Goal: Check status: Check status

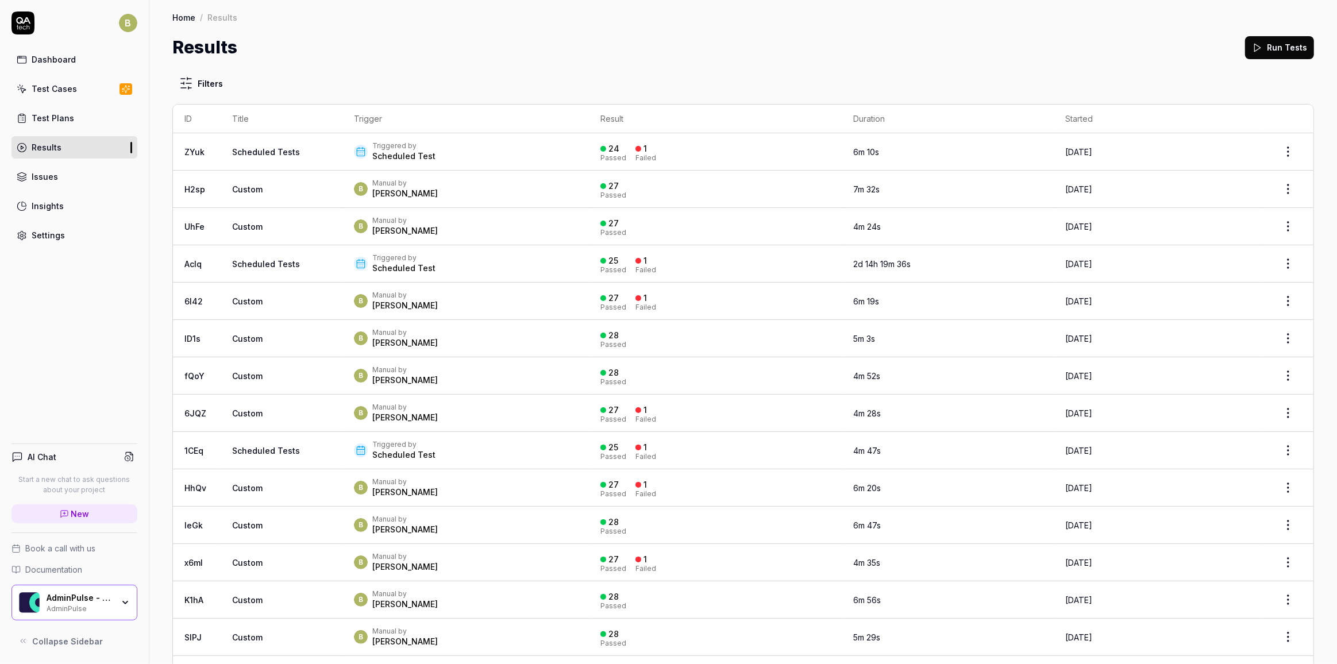
click at [705, 157] on div "24 Passed 1 Failed" at bounding box center [715, 151] width 230 height 19
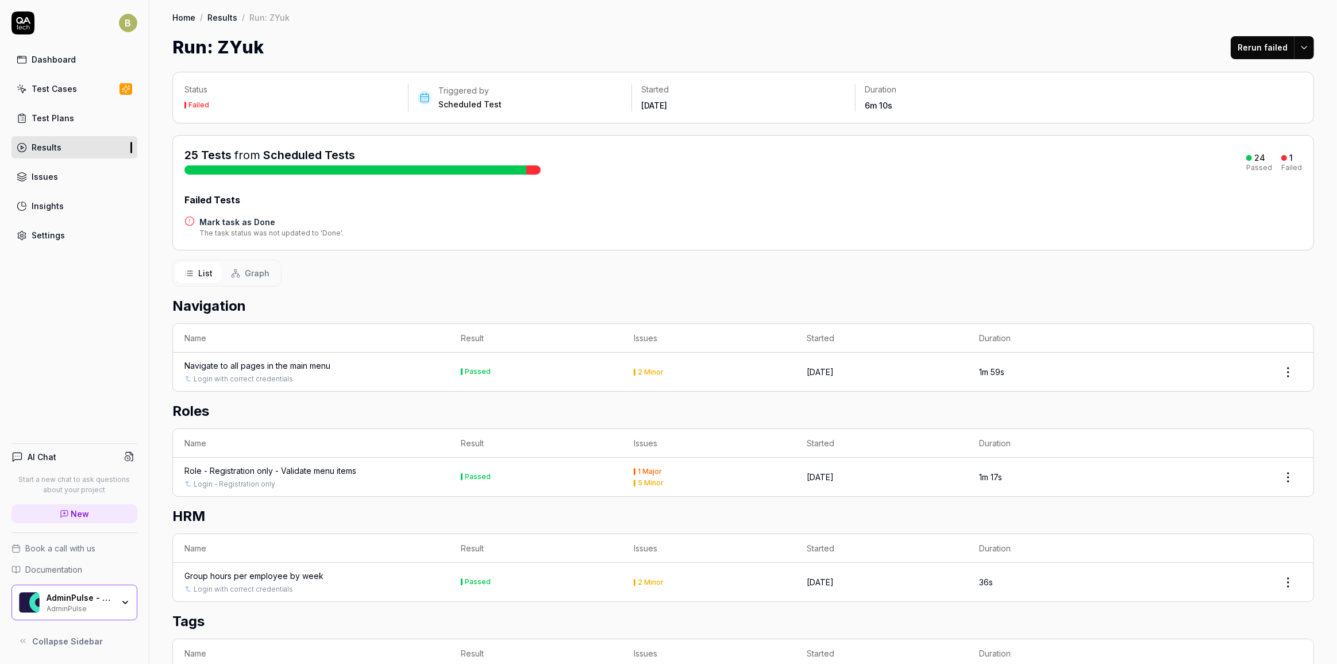
click at [260, 218] on h4 "Mark task as Done" at bounding box center [271, 222] width 144 height 12
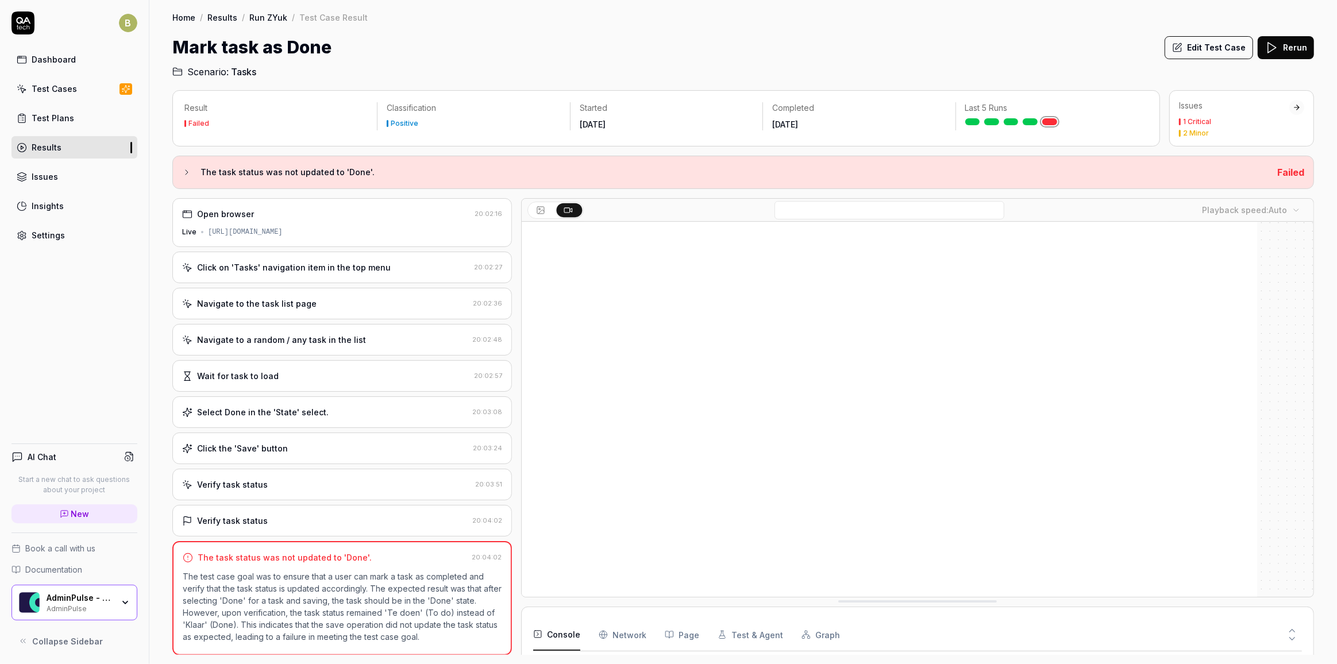
scroll to position [167, 0]
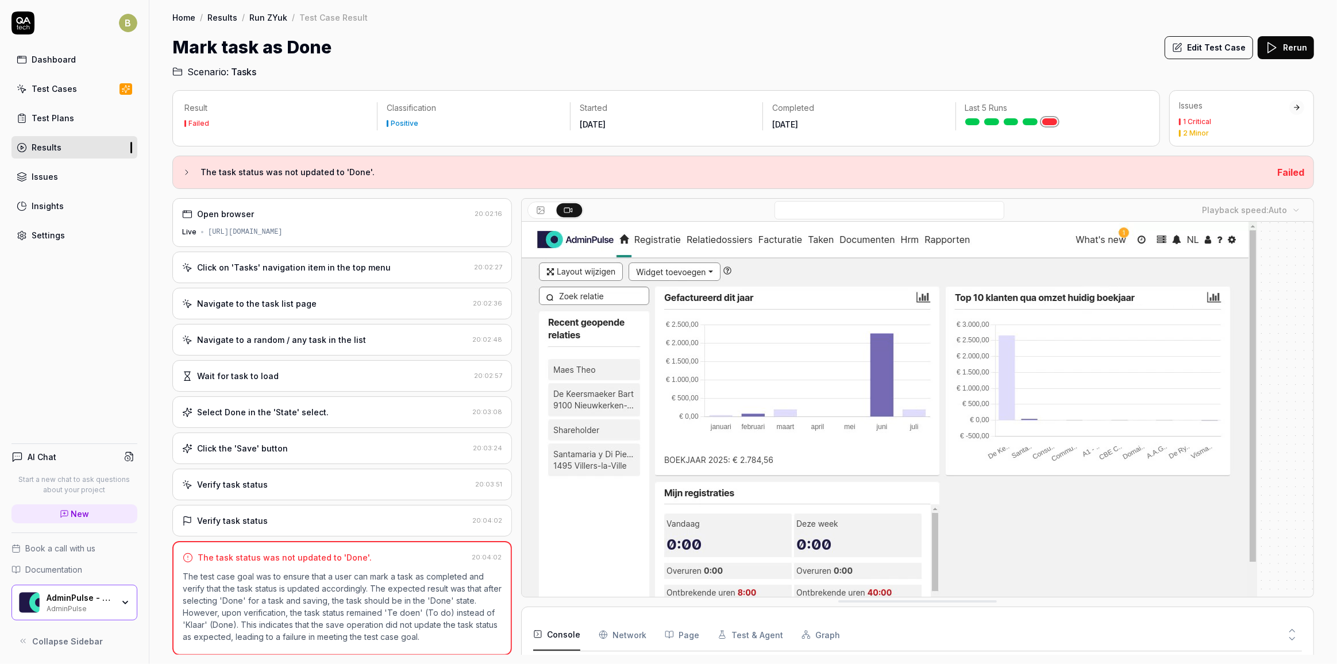
click at [363, 515] on div "Verify task status" at bounding box center [325, 521] width 286 height 12
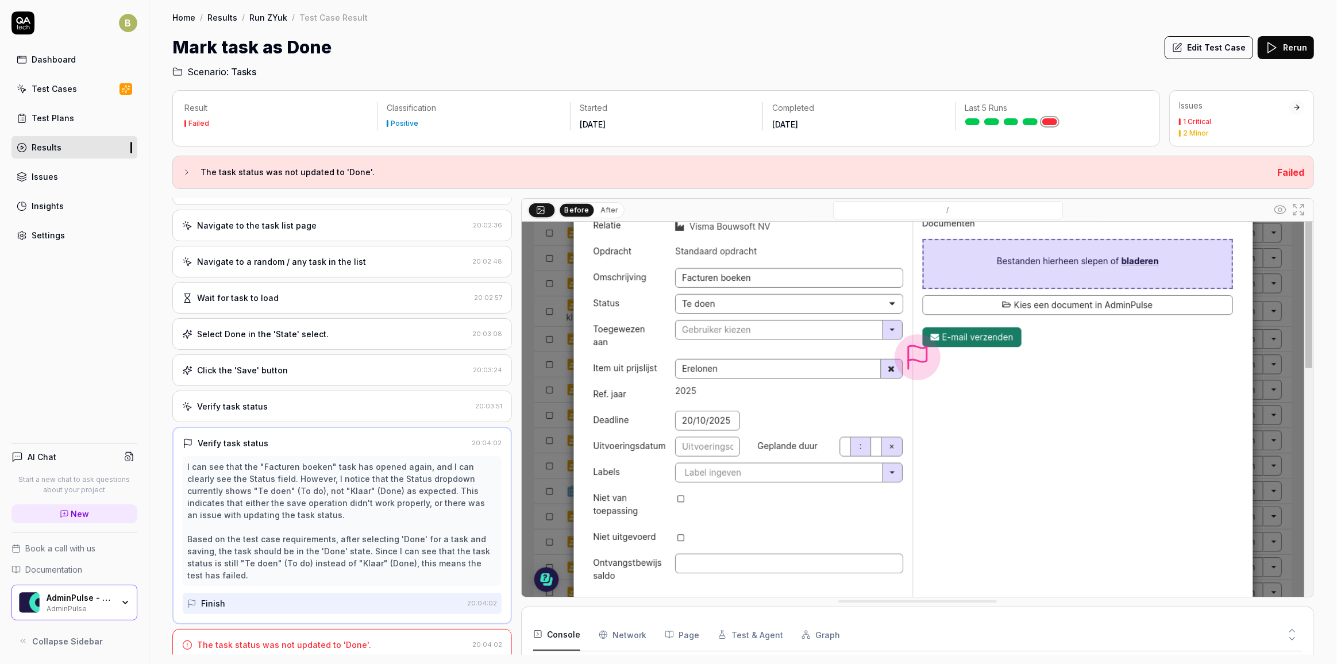
scroll to position [113, 0]
click at [358, 639] on div "The task status was not updated to 'Done'." at bounding box center [284, 645] width 174 height 12
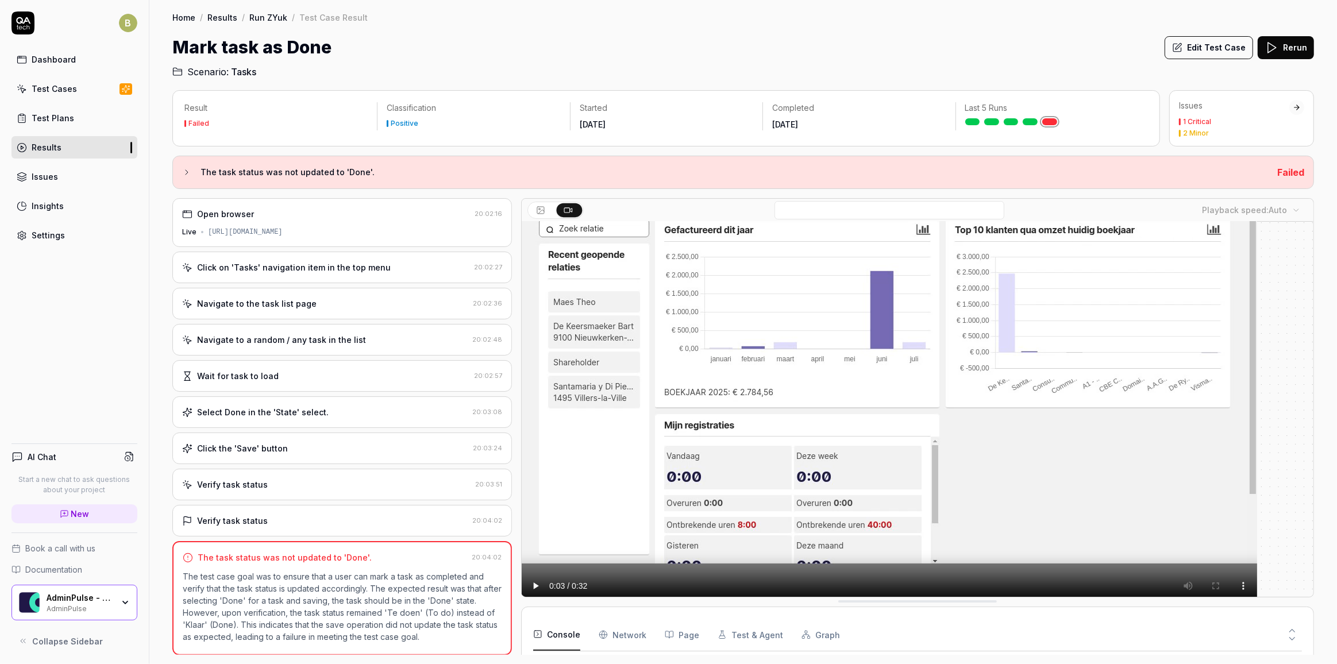
scroll to position [83, 0]
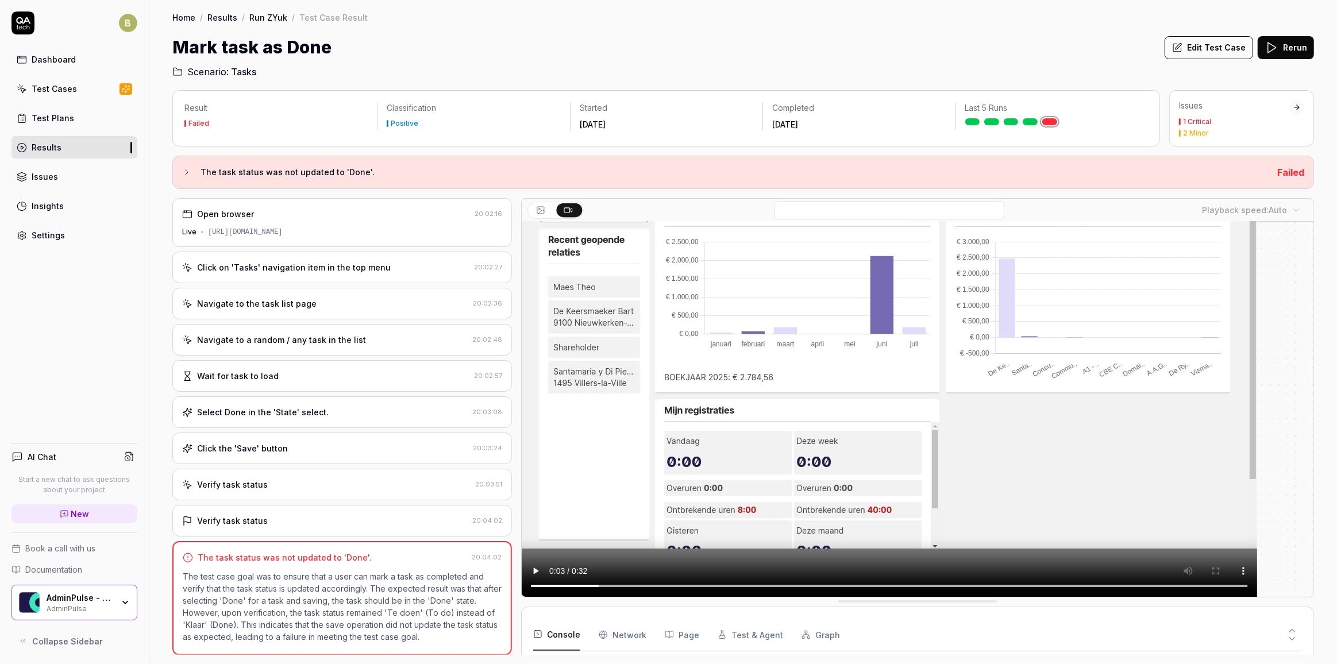
click at [672, 637] on button "Page" at bounding box center [682, 635] width 34 height 32
drag, startPoint x: 796, startPoint y: 607, endPoint x: 796, endPoint y: 600, distance: 6.3
click at [796, 600] on div "Playback speed: Auto Console Network Page Test & Agent Graph No information abo…" at bounding box center [917, 426] width 793 height 457
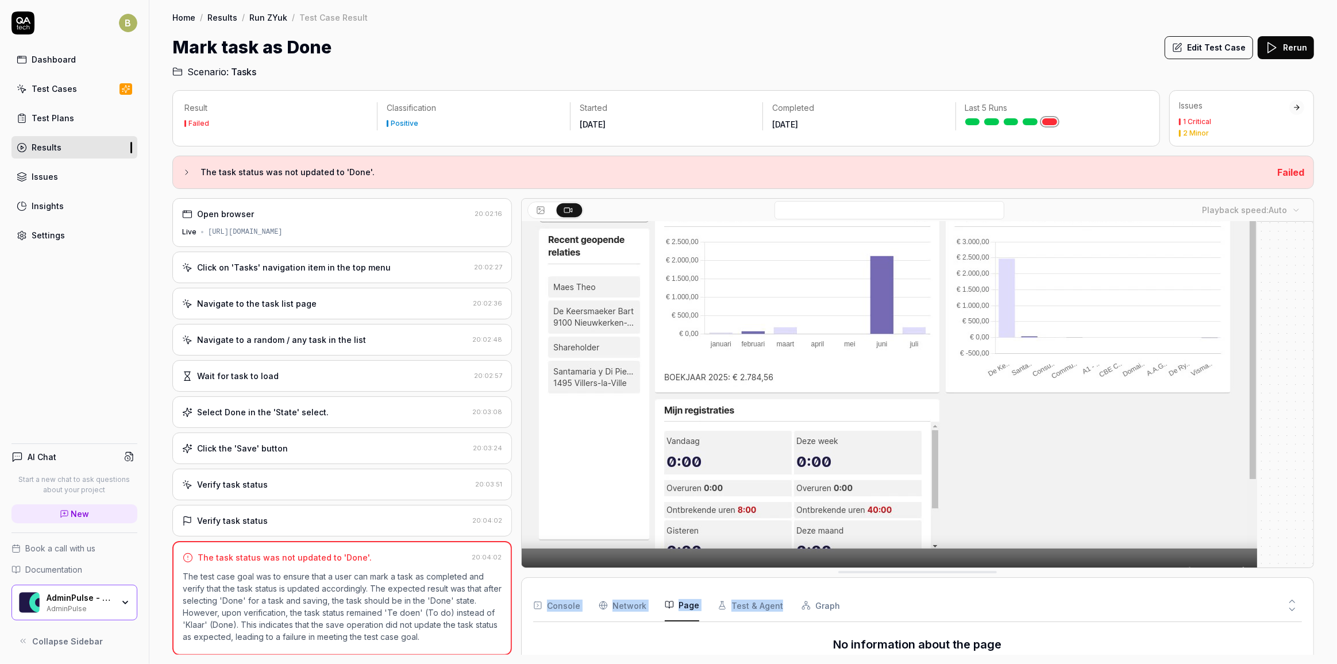
drag, startPoint x: 795, startPoint y: 599, endPoint x: 822, endPoint y: 430, distance: 171.1
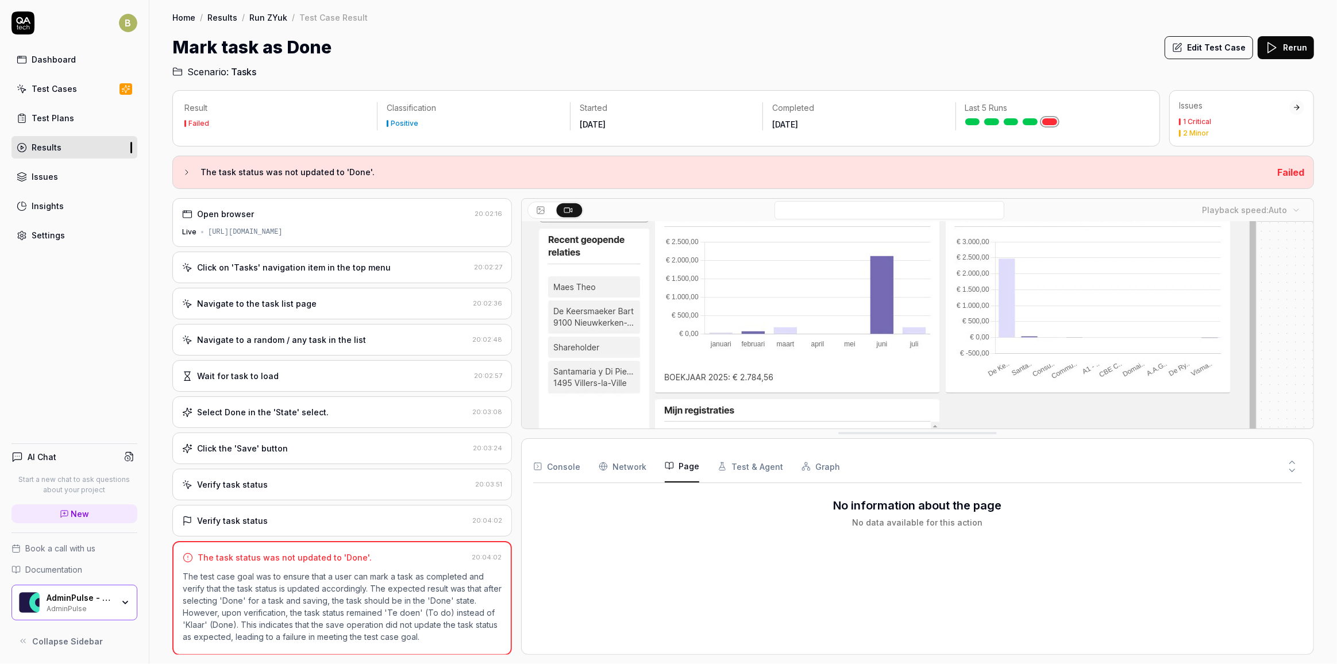
click at [864, 507] on h3 "No information about the page" at bounding box center [918, 505] width 168 height 17
click at [623, 468] on Requests "Network" at bounding box center [623, 466] width 48 height 32
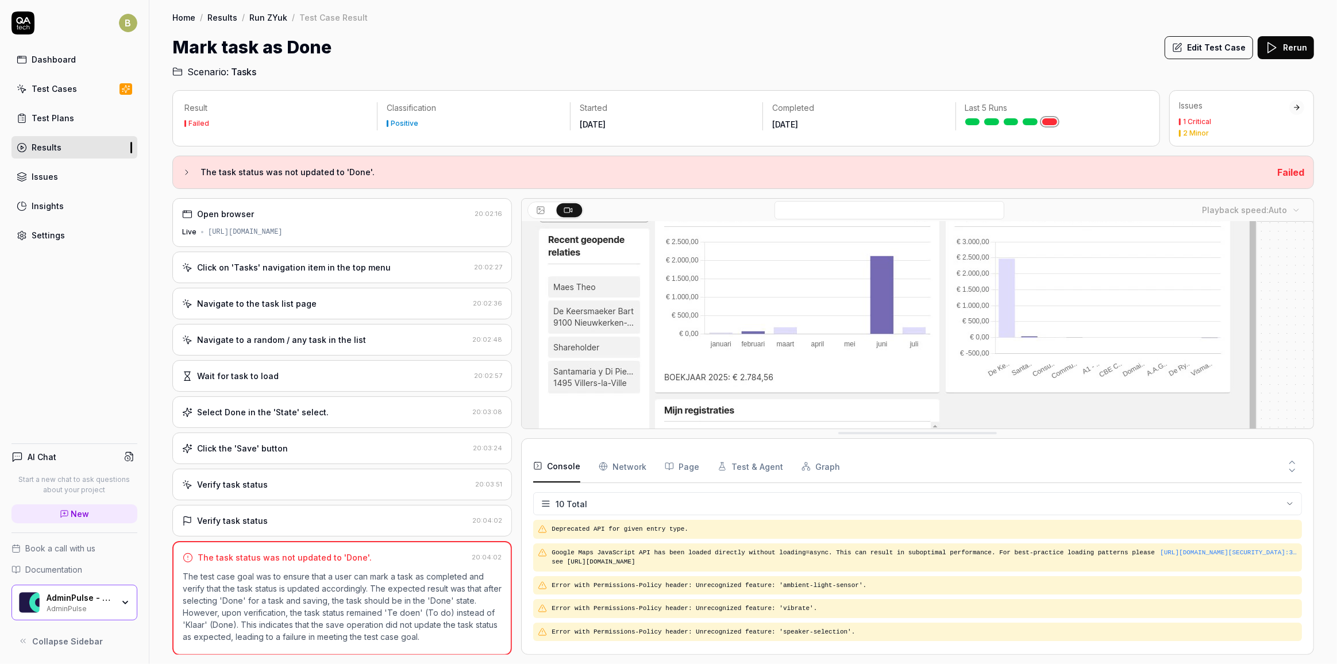
click at [557, 471] on button "Console" at bounding box center [556, 466] width 47 height 32
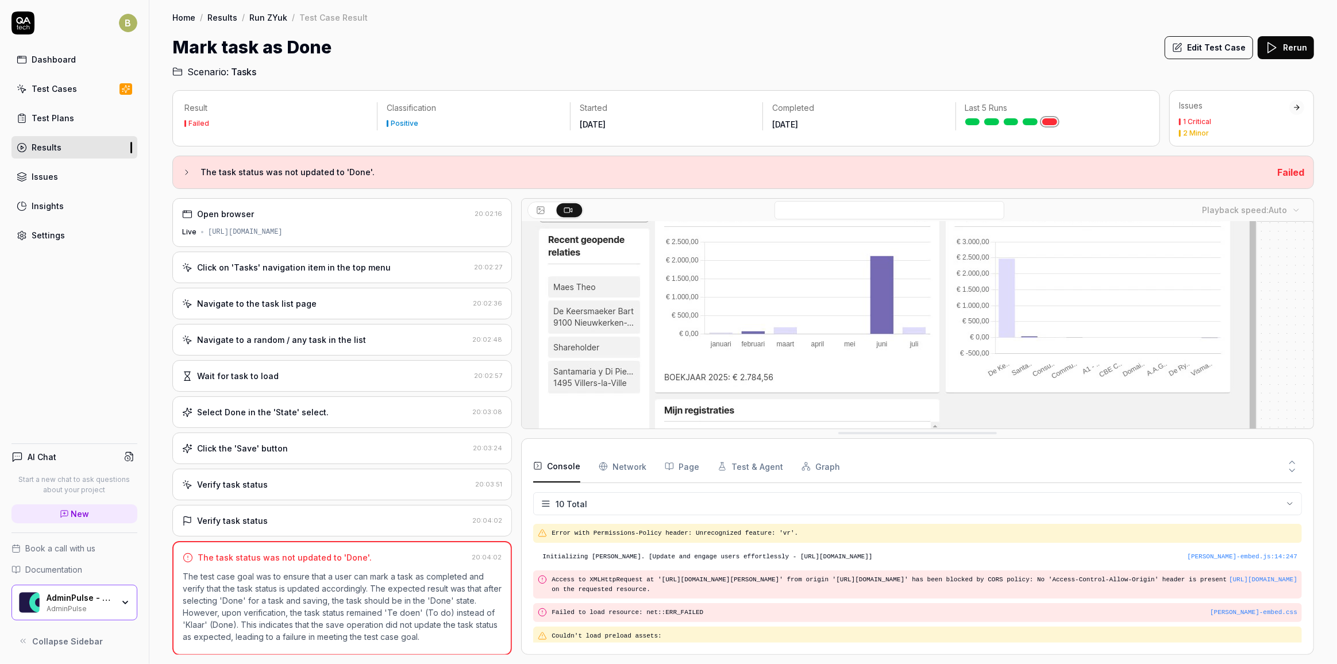
click at [745, 467] on button "Test & Agent" at bounding box center [751, 466] width 66 height 32
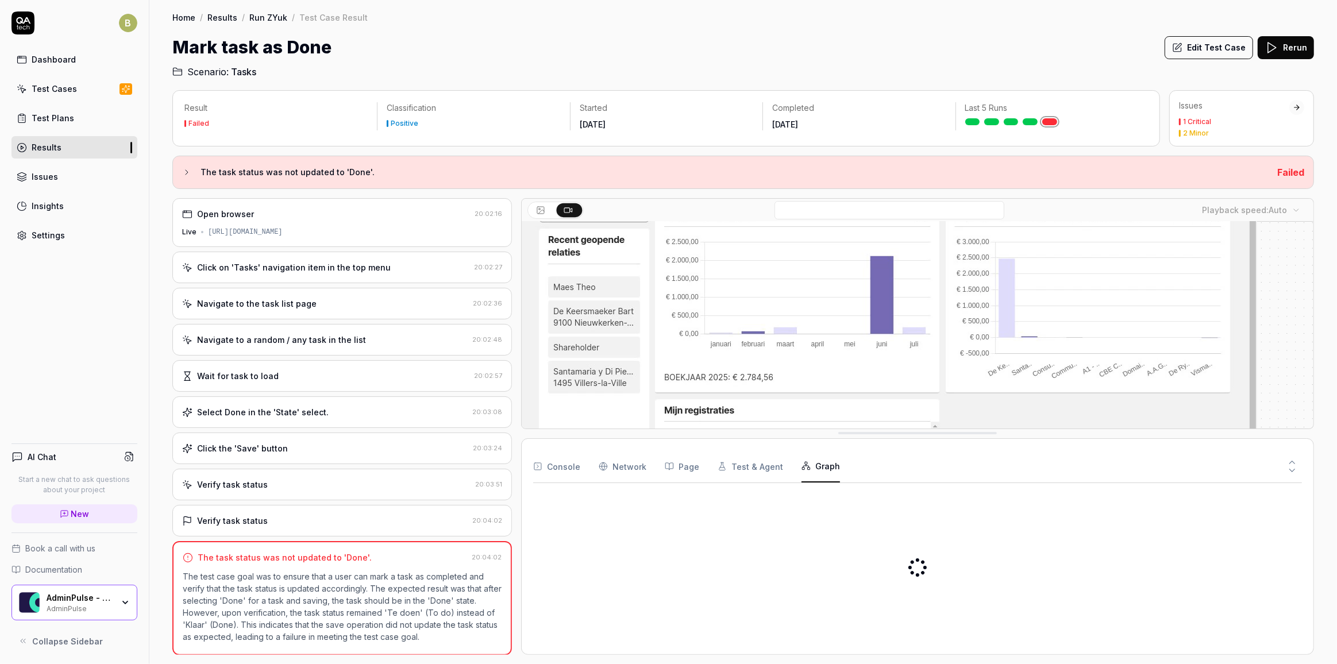
click at [805, 474] on button "Graph" at bounding box center [821, 466] width 38 height 32
drag, startPoint x: 736, startPoint y: 528, endPoint x: 864, endPoint y: 550, distance: 130.0
click at [864, 550] on div "M a r k t a s k a s D o n e 1m 51s Failed" at bounding box center [917, 567] width 769 height 151
click at [864, 548] on div "M a r k t a s k a s D o n e 1m 51s Failed" at bounding box center [917, 567] width 769 height 151
click at [784, 543] on div "M a r k t a s k a s D o n e 1m 51s Failed" at bounding box center [917, 567] width 769 height 151
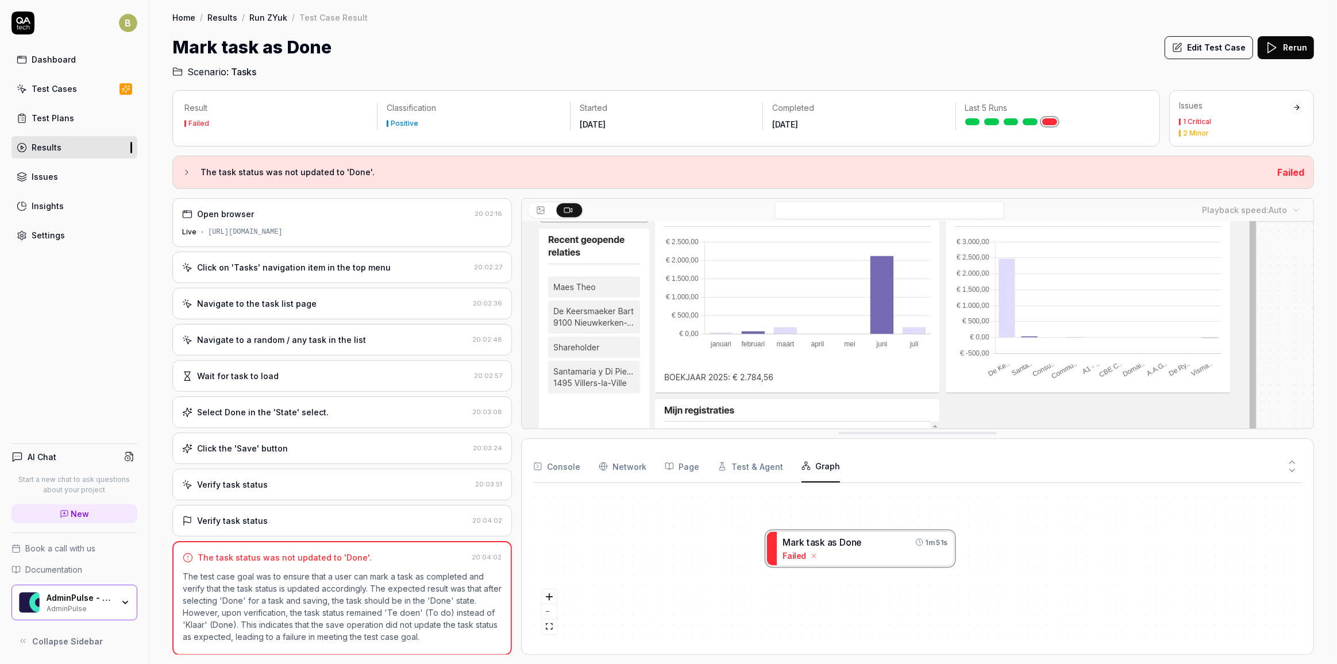
drag, startPoint x: 782, startPoint y: 543, endPoint x: 779, endPoint y: 549, distance: 6.7
click at [782, 544] on div "M a r k t a s k a s D o n e 1m 51s Failed" at bounding box center [917, 567] width 769 height 151
click at [779, 549] on div "M a r k t a s k a s D o n e 1m 51s Failed" at bounding box center [917, 567] width 769 height 151
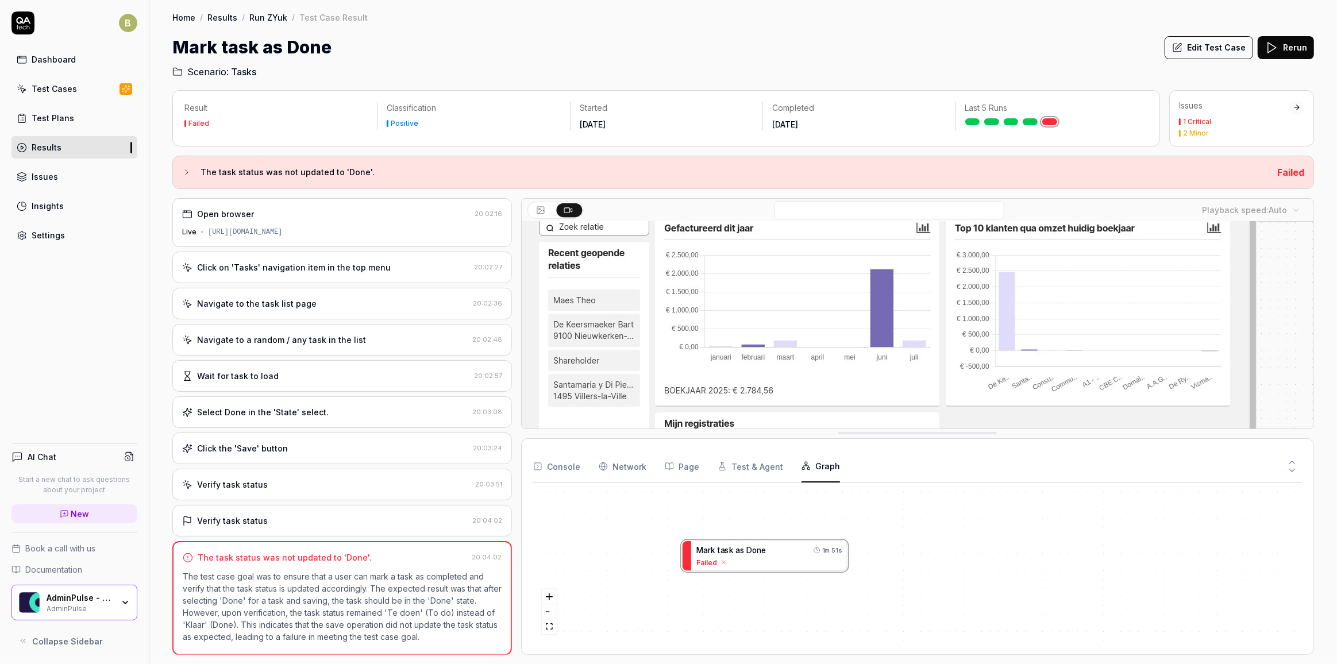
scroll to position [0, 0]
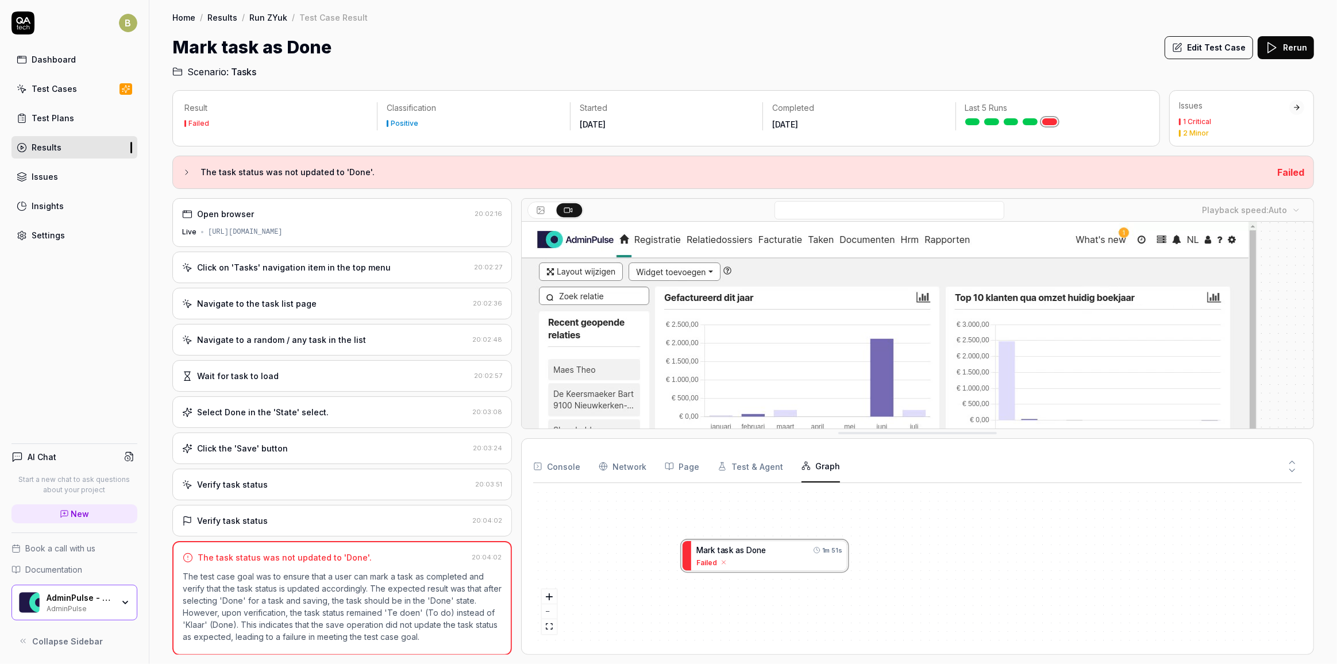
click at [1222, 215] on html "B Dashboard Test Cases Test Plans Results Issues Insights Settings AI Chat Star…" at bounding box center [668, 332] width 1337 height 664
click at [654, 399] on video at bounding box center [889, 452] width 735 height 460
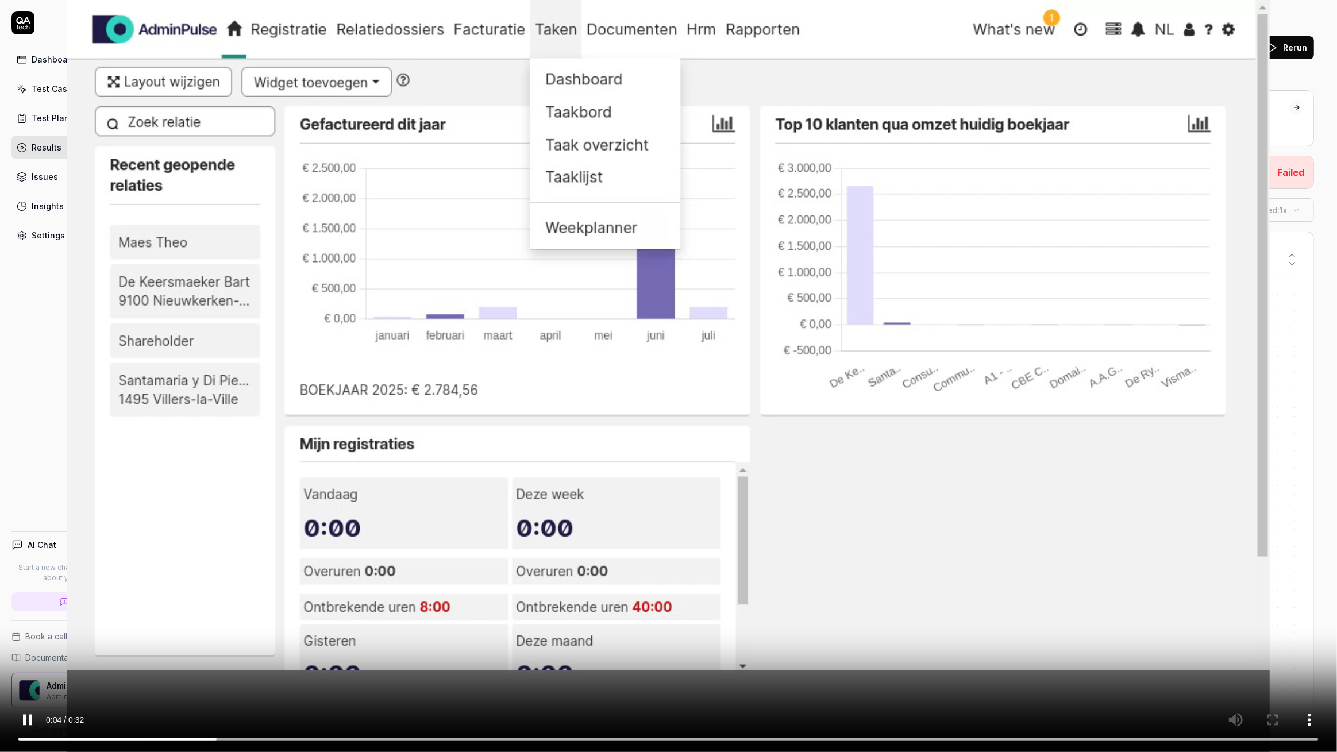
click at [322, 654] on video at bounding box center [668, 376] width 1337 height 752
